Goal: Task Accomplishment & Management: Use online tool/utility

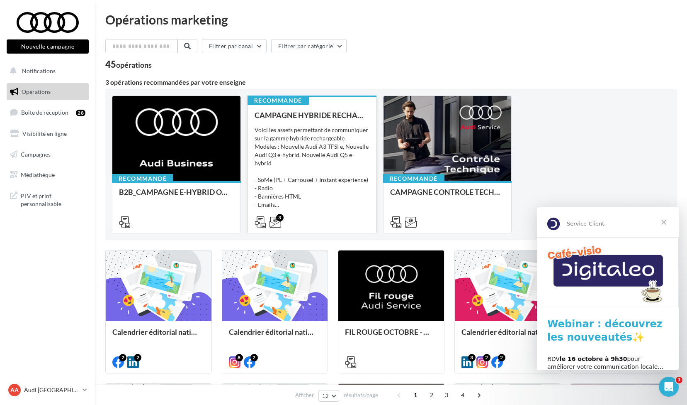
click at [305, 147] on div "Voici les assets permettant de communiquer sur la gamme hybride rechargeable. M…" at bounding box center [312, 167] width 115 height 83
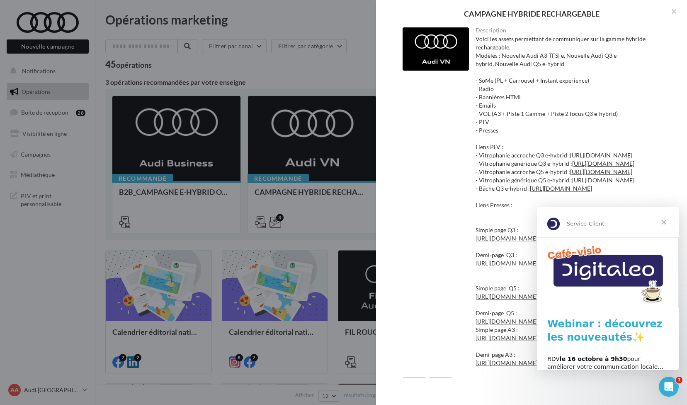
click at [665, 222] on span "Fermer" at bounding box center [664, 222] width 30 height 30
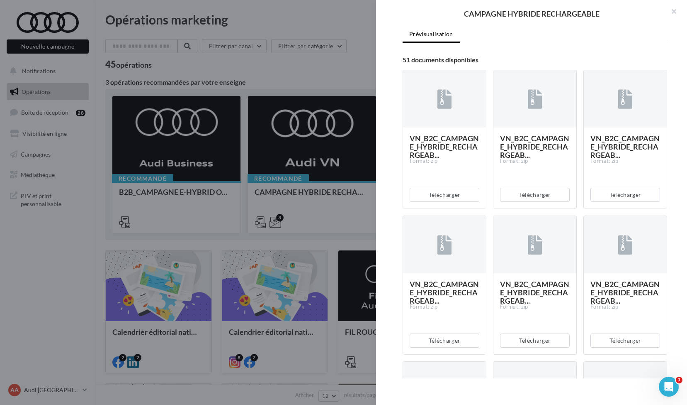
scroll to position [441, 0]
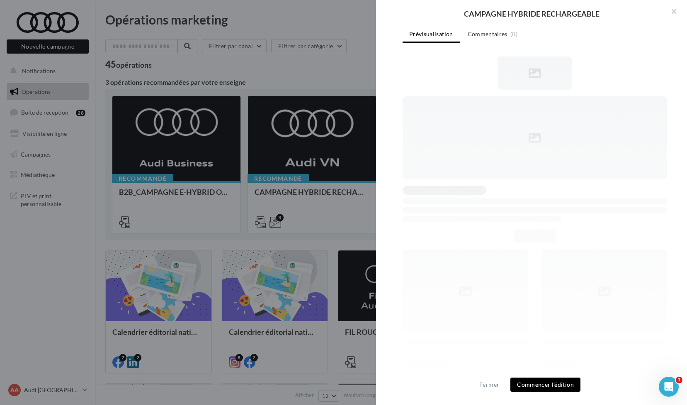
scroll to position [0, 0]
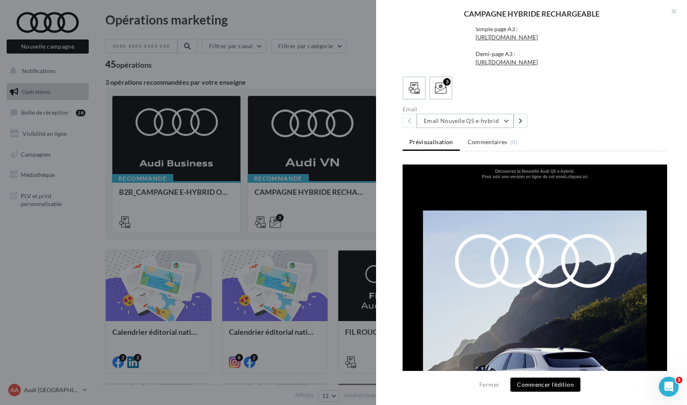
click at [507, 128] on button "Email Nouvelle Q5 e-hybrid" at bounding box center [465, 121] width 97 height 14
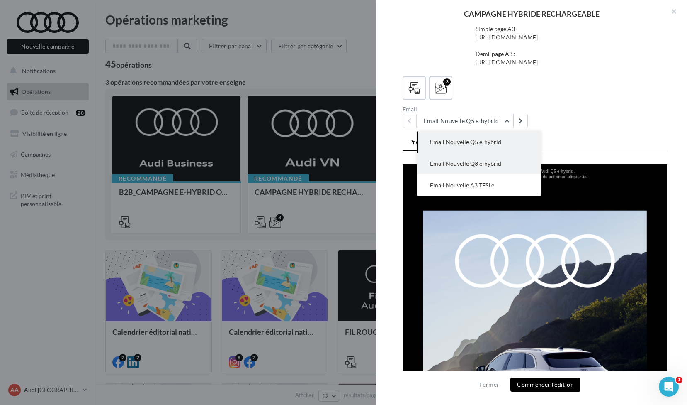
click at [489, 167] on span "Email Nouvelle Q3 e-hybrid" at bounding box center [465, 163] width 71 height 7
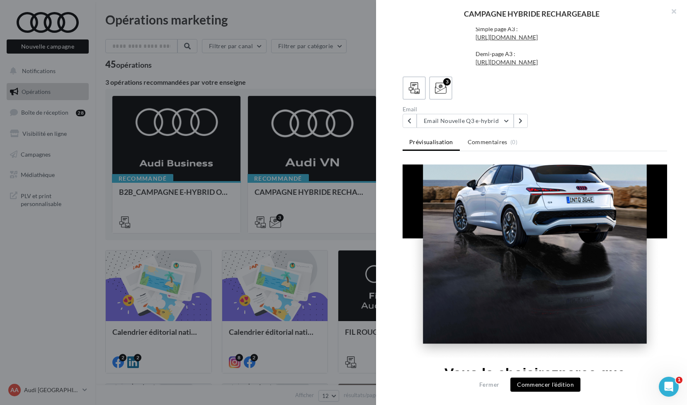
scroll to position [37, 0]
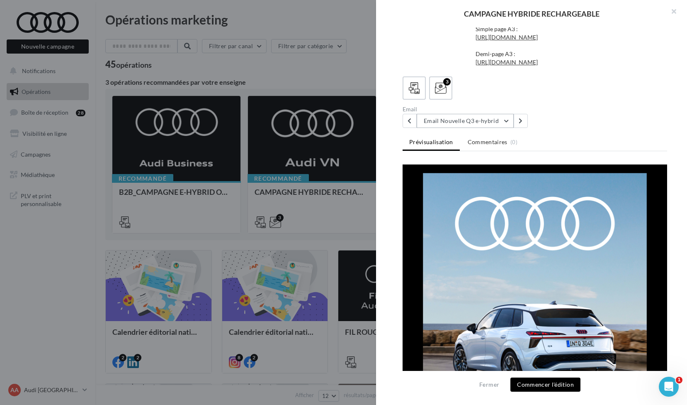
click at [506, 121] on button "Email Nouvelle Q3 e-hybrid" at bounding box center [465, 121] width 97 height 14
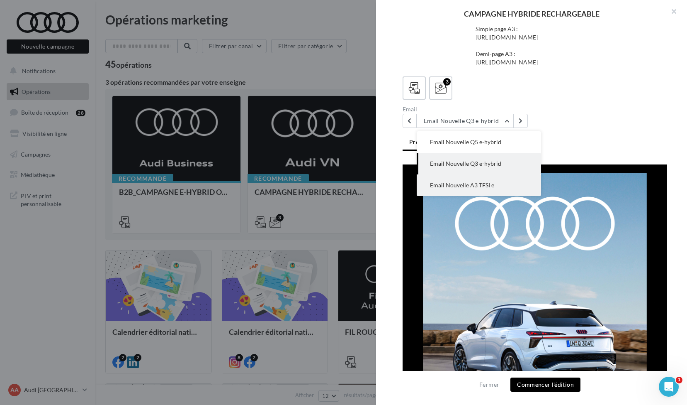
click at [485, 185] on span "Email Nouvelle A3 TFSI e" at bounding box center [462, 184] width 64 height 7
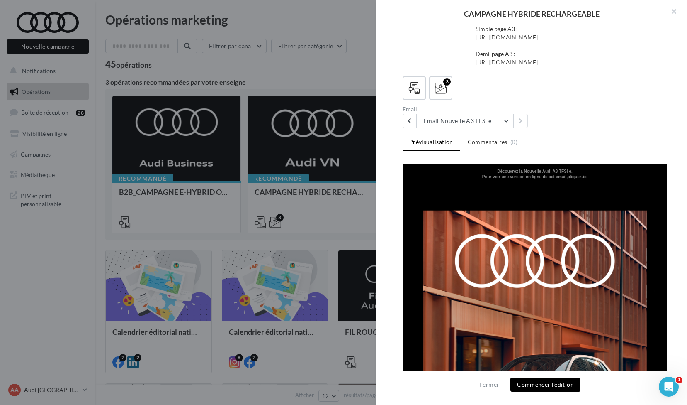
scroll to position [0, 0]
click at [538, 383] on button "Commencer l'édition" at bounding box center [546, 384] width 70 height 14
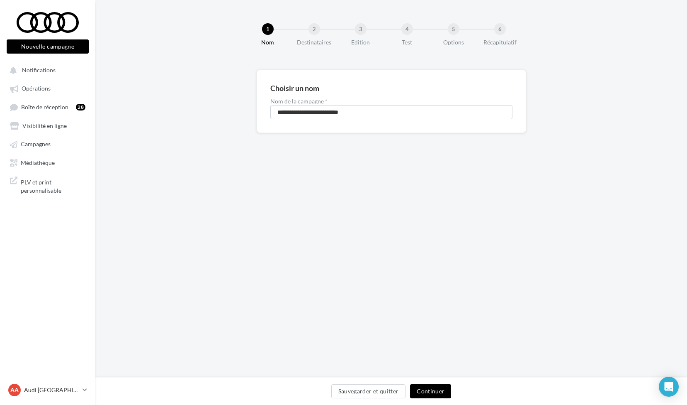
click at [425, 390] on button "Continuer" at bounding box center [430, 391] width 41 height 14
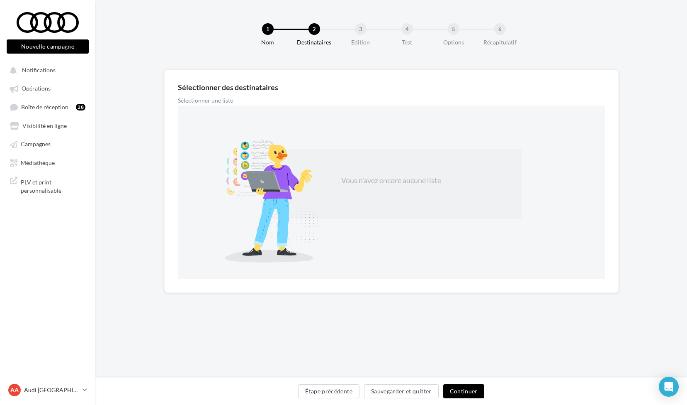
click at [461, 387] on button "Continuer" at bounding box center [464, 391] width 41 height 14
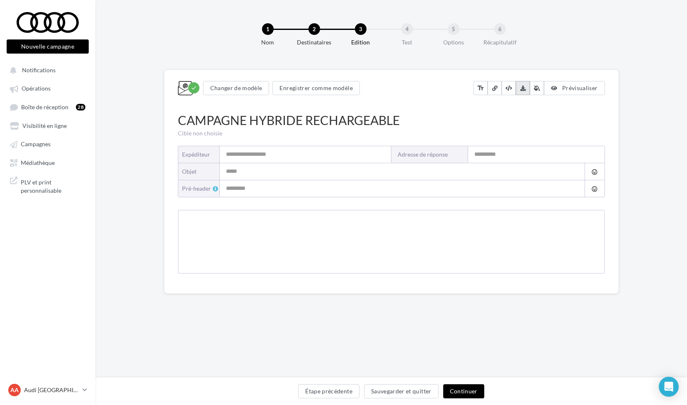
type input "**********"
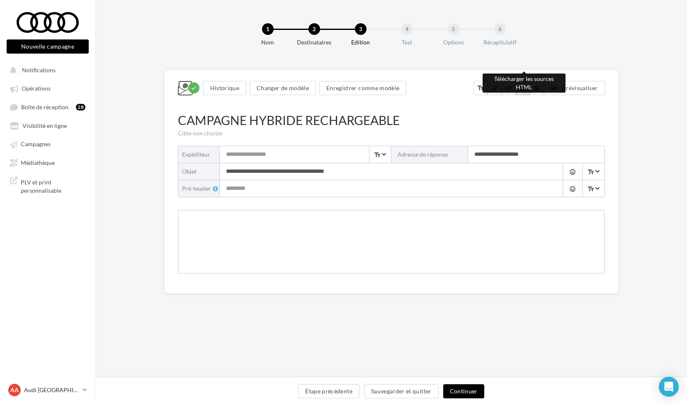
click at [523, 89] on icon at bounding box center [523, 87] width 5 height 5
